Goal: Find specific page/section: Find specific page/section

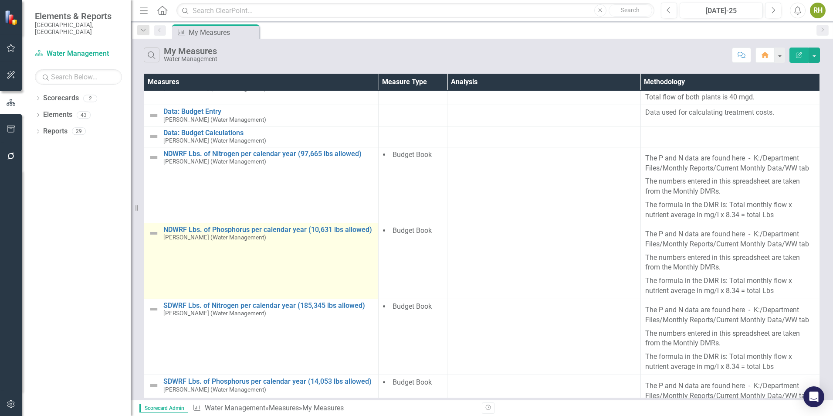
scroll to position [3, 0]
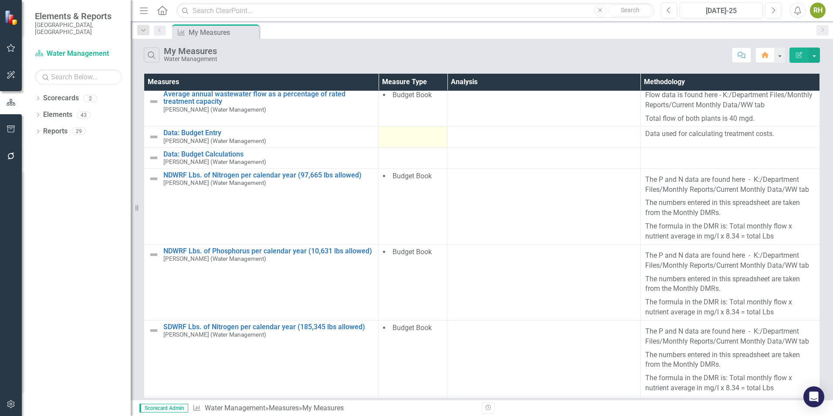
click at [405, 143] on td at bounding box center [413, 136] width 69 height 21
drag, startPoint x: 421, startPoint y: 133, endPoint x: 414, endPoint y: 133, distance: 7.0
click at [414, 133] on div at bounding box center [413, 134] width 60 height 10
click at [406, 145] on td at bounding box center [413, 136] width 69 height 21
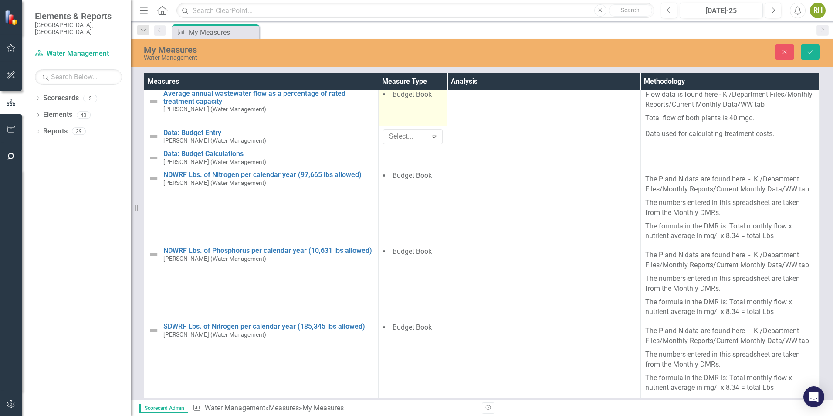
click at [422, 93] on span "Budget Book" at bounding box center [412, 94] width 39 height 8
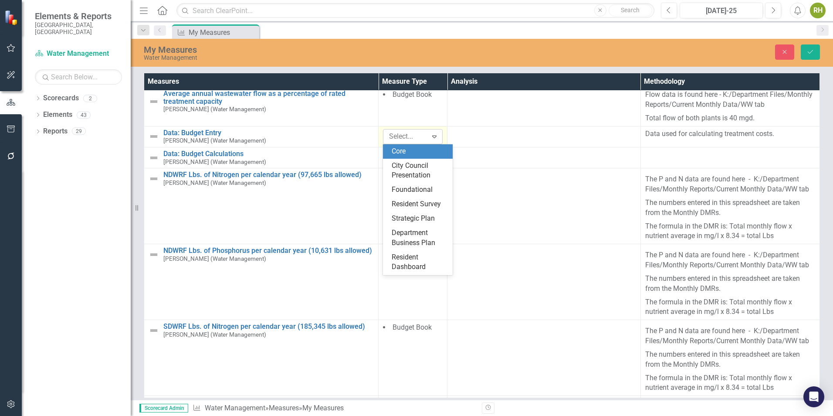
click at [433, 136] on icon "Expand" at bounding box center [434, 136] width 9 height 7
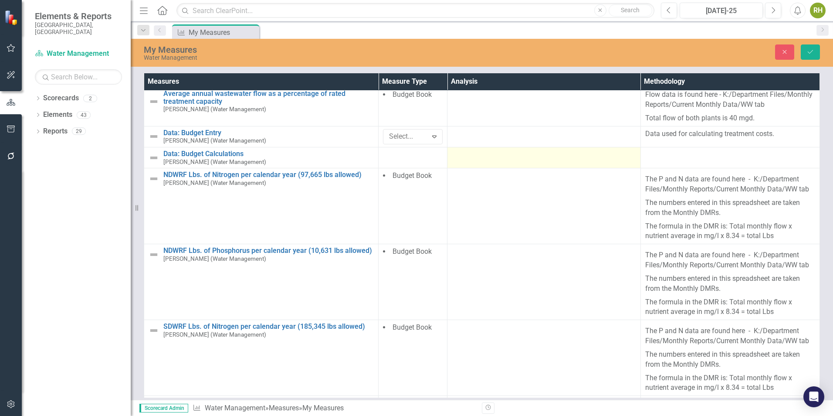
click at [540, 162] on td at bounding box center [543, 157] width 193 height 21
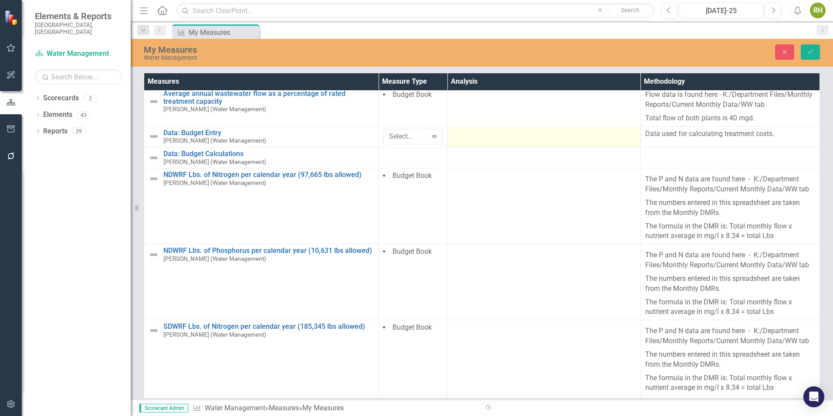
click at [518, 128] on td at bounding box center [543, 136] width 193 height 21
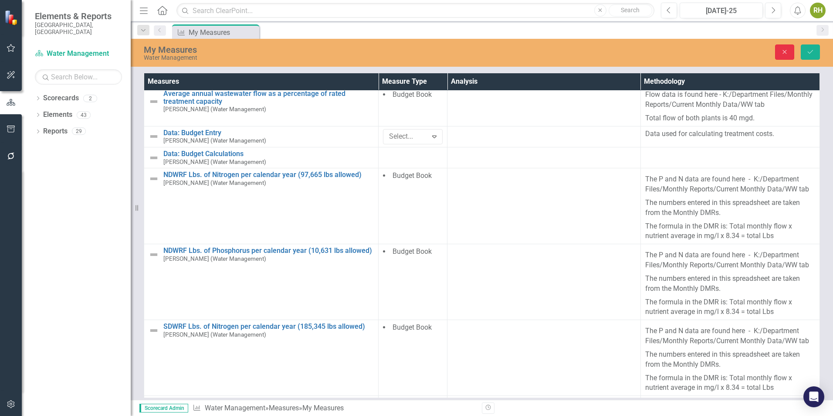
click at [664, 56] on button "Close" at bounding box center [784, 51] width 19 height 15
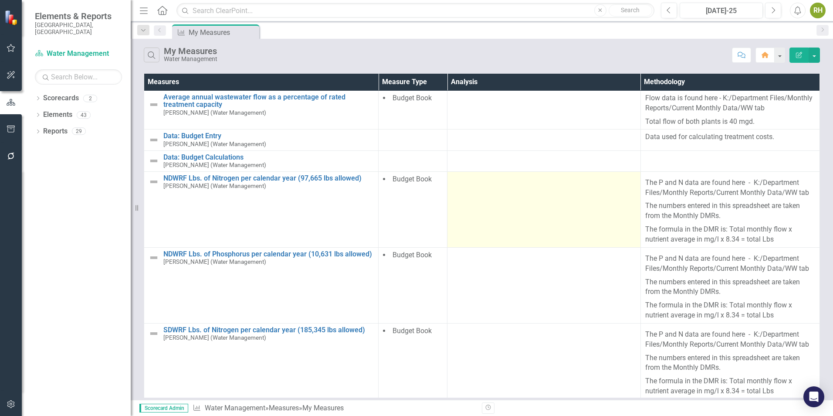
scroll to position [0, 0]
